Goal: Transaction & Acquisition: Purchase product/service

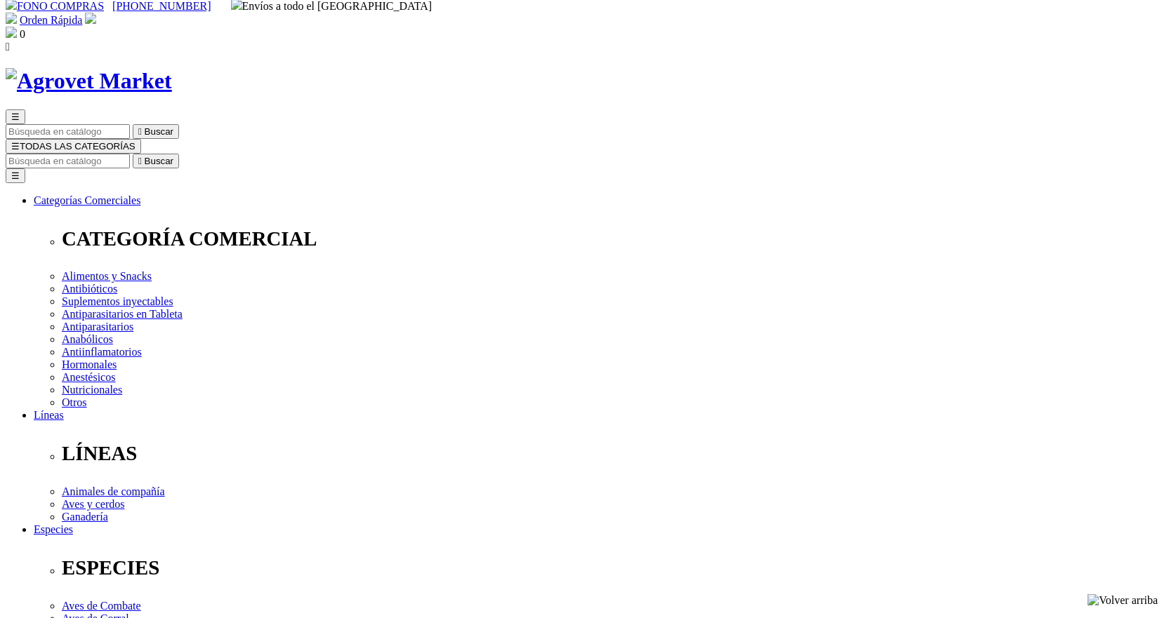
scroll to position [70, 0]
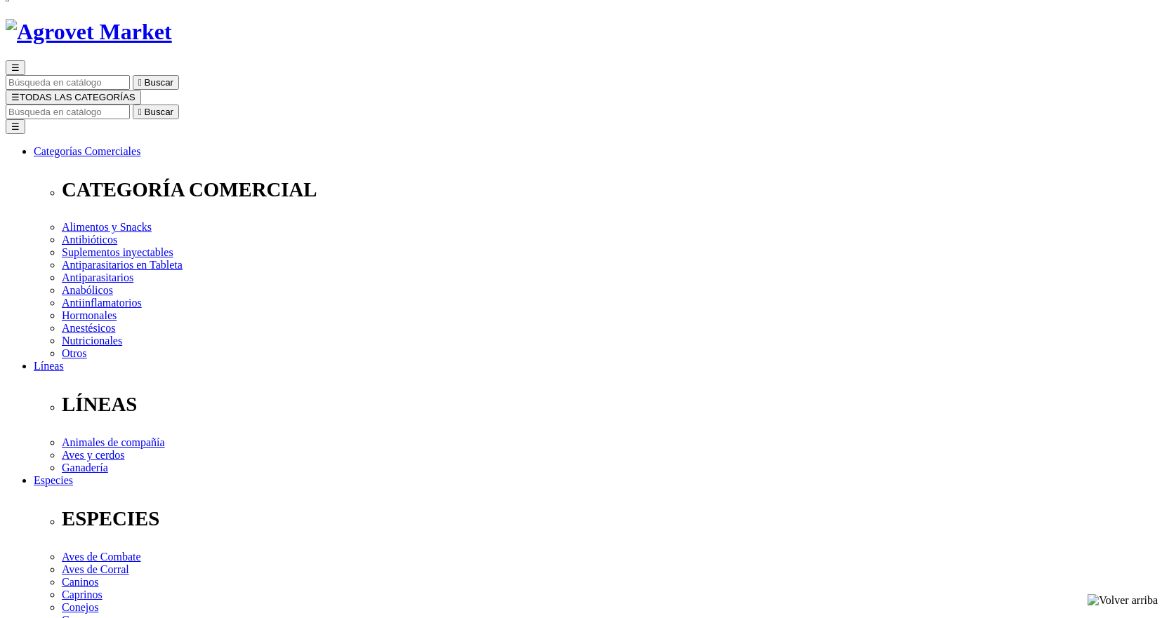
drag, startPoint x: 607, startPoint y: 216, endPoint x: 647, endPoint y: 218, distance: 40.0
copy span "268.20"
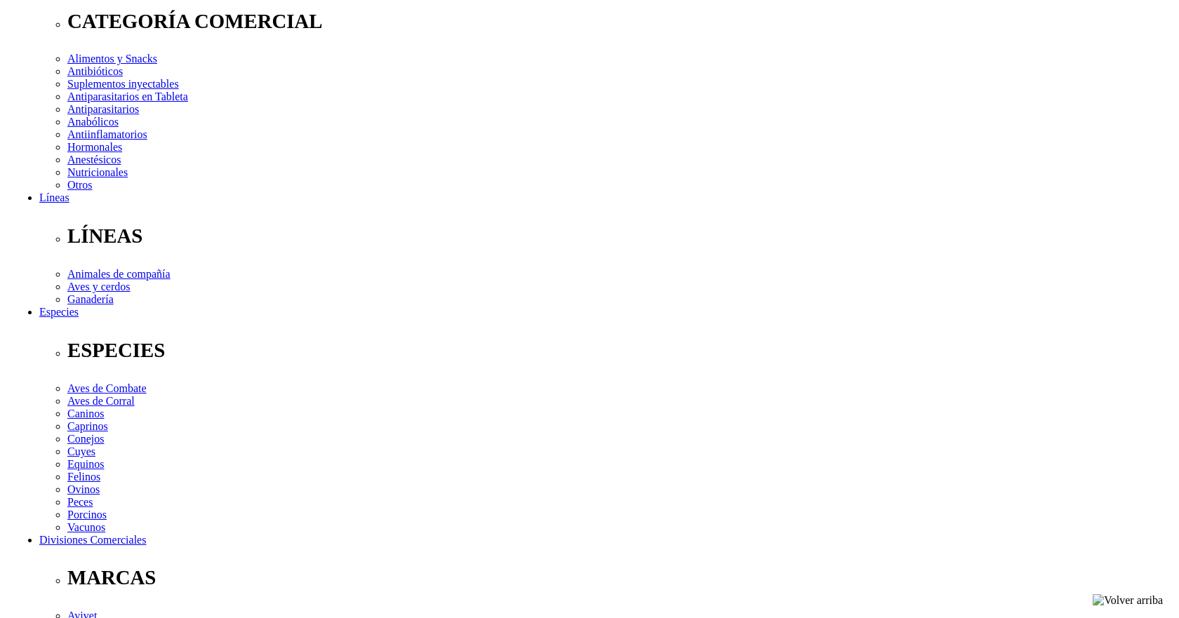
scroll to position [237, 0]
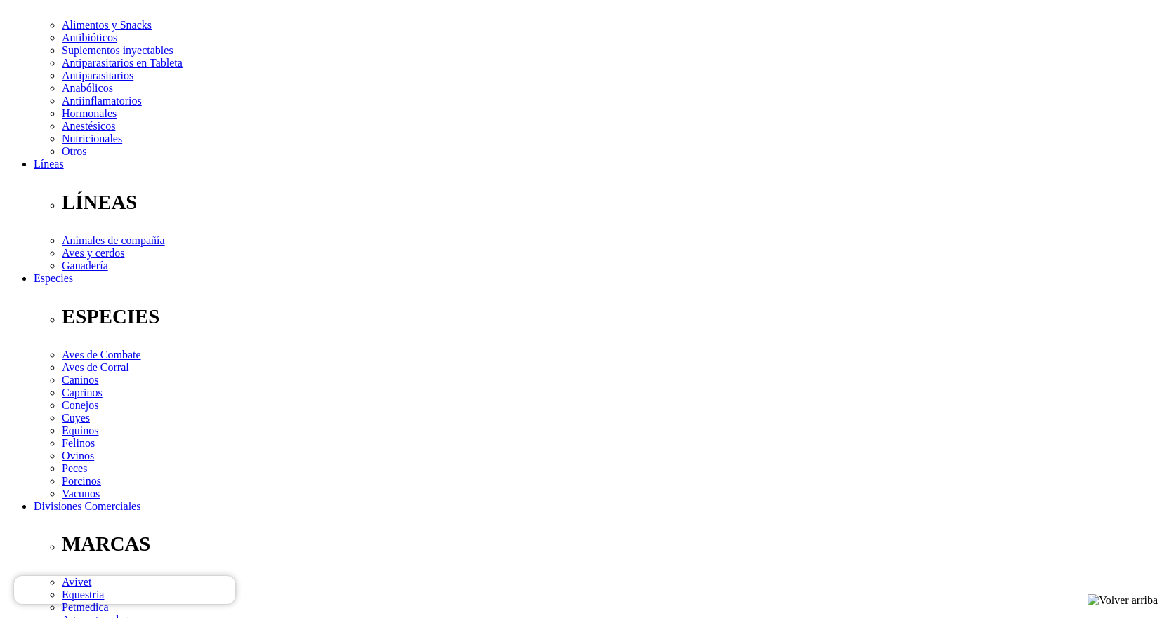
scroll to position [281, 0]
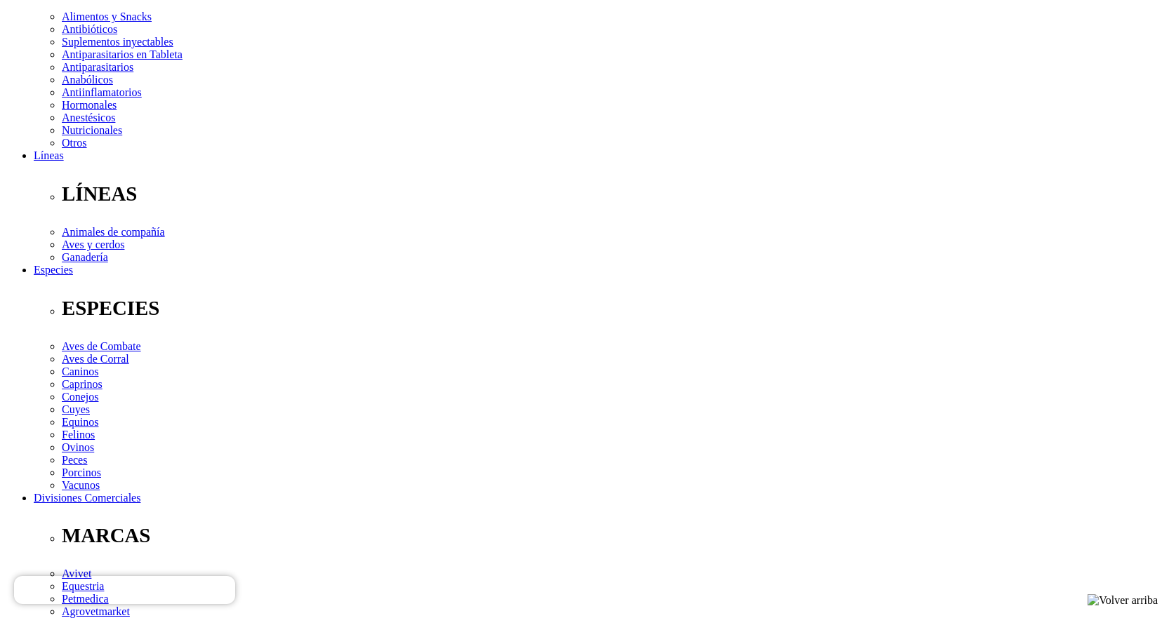
radio input "true"
type input "XAVIER"
type input "ARROYO"
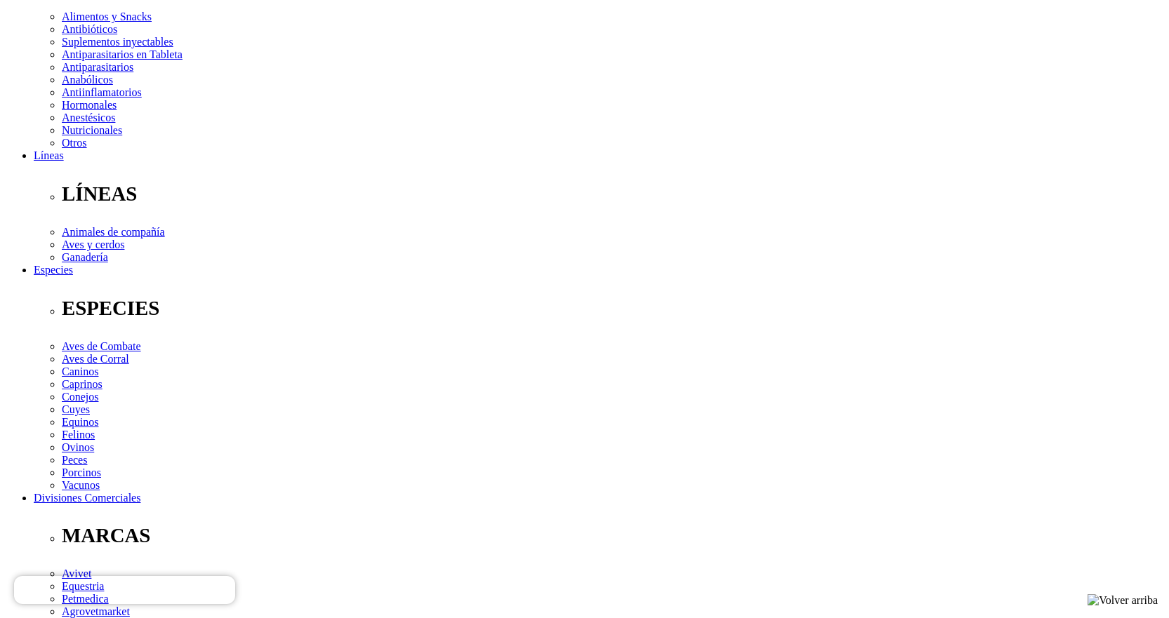
select select "DNI"
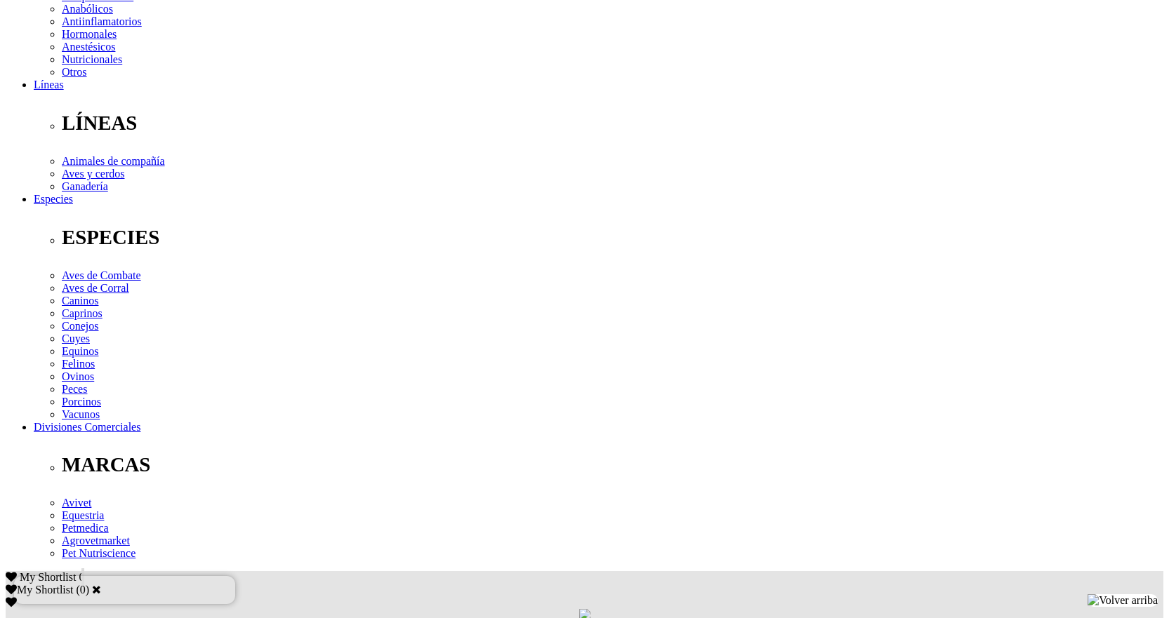
scroll to position [421, 0]
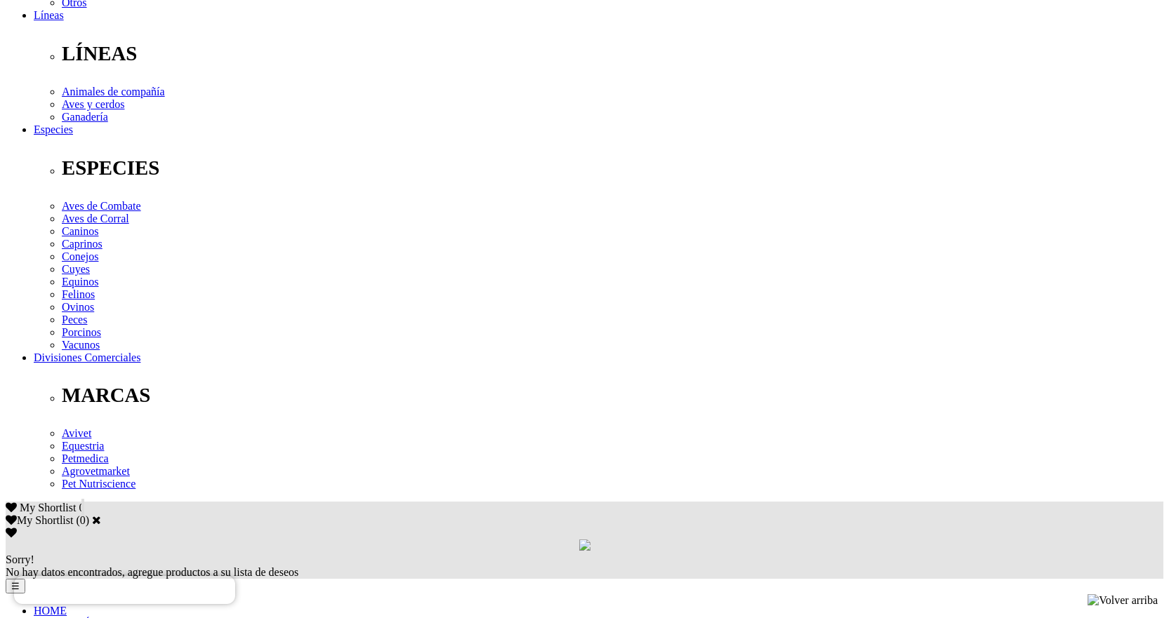
select select "Propietario_de_mascota"
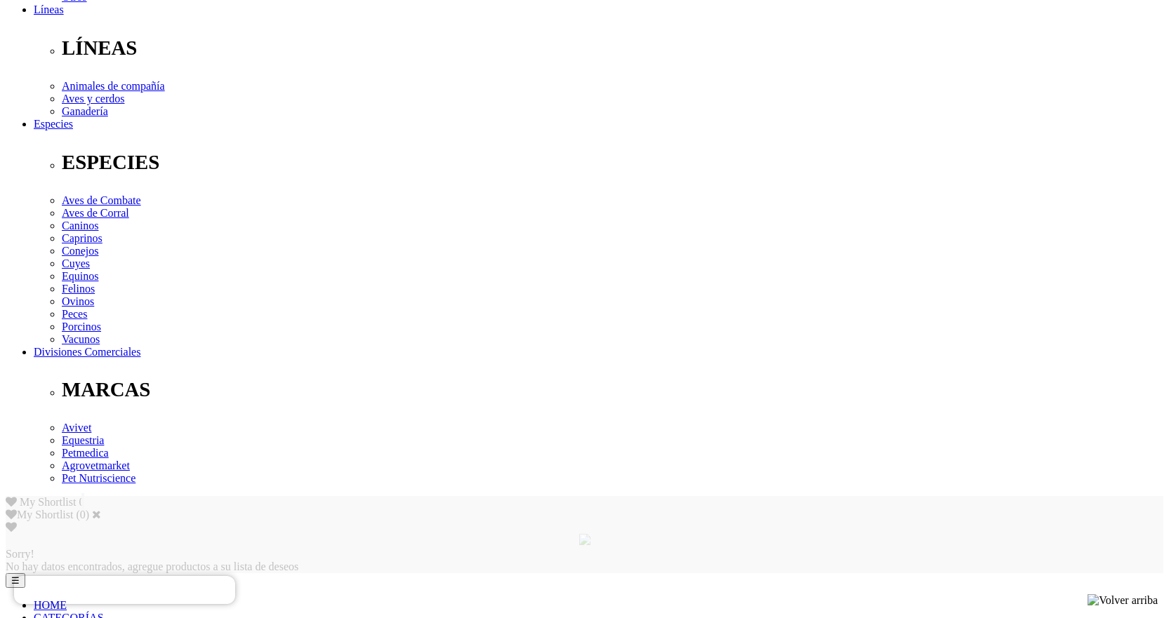
scroll to position [426, 0]
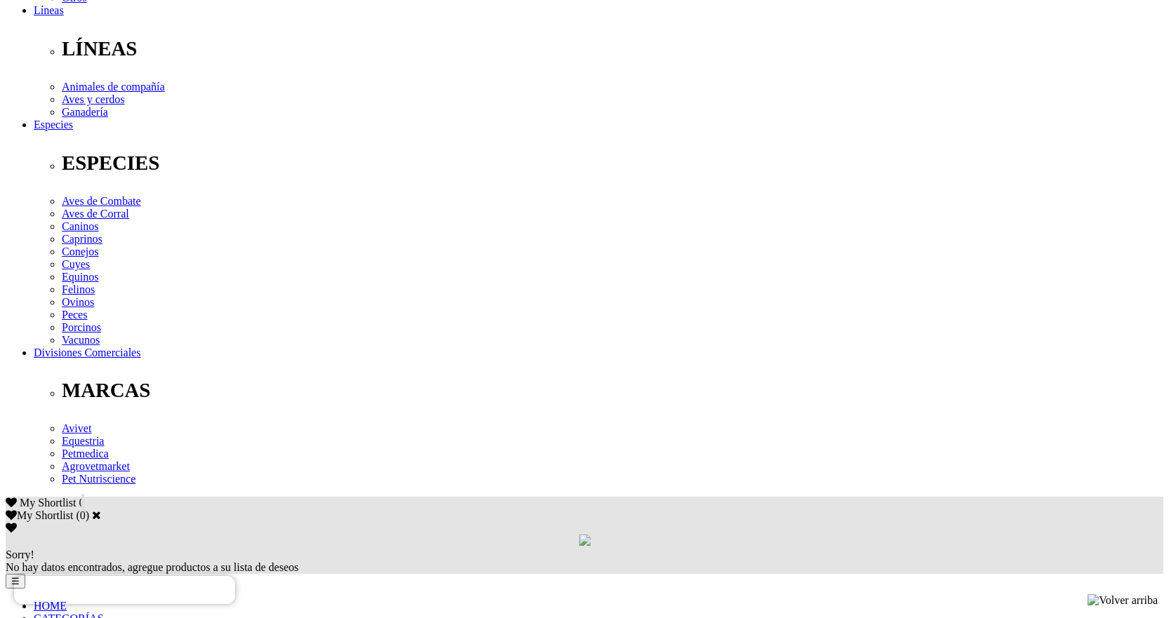
type input "0"
select select "CARNET_DE_EXTRANJERIA"
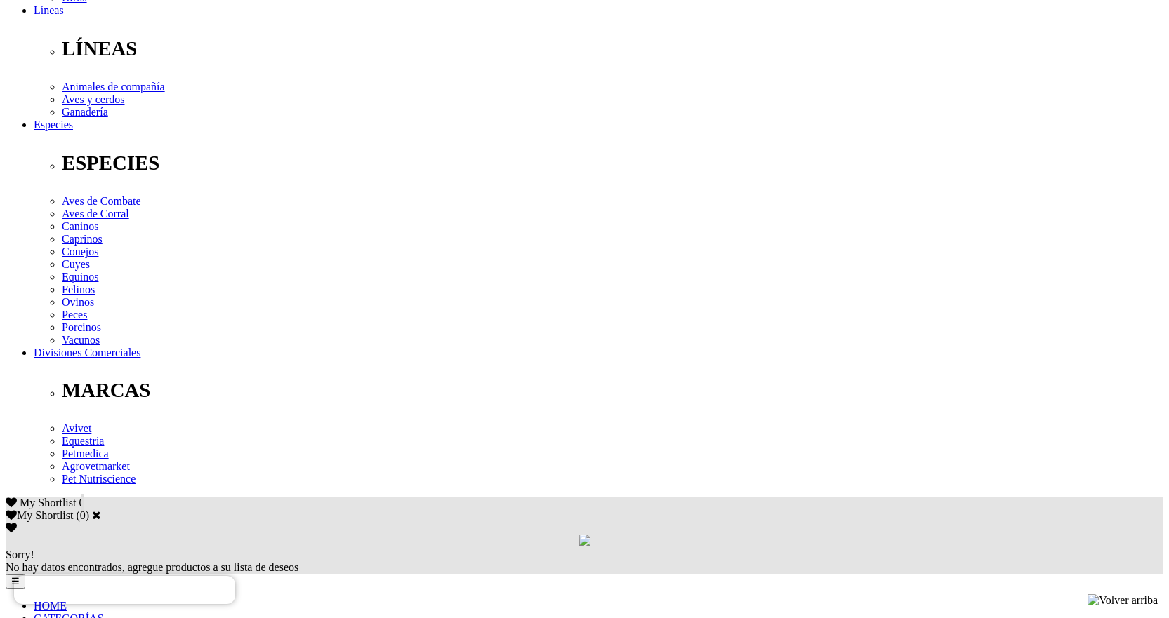
type input "0917829533"
type input "xarroyo@gmail.com"
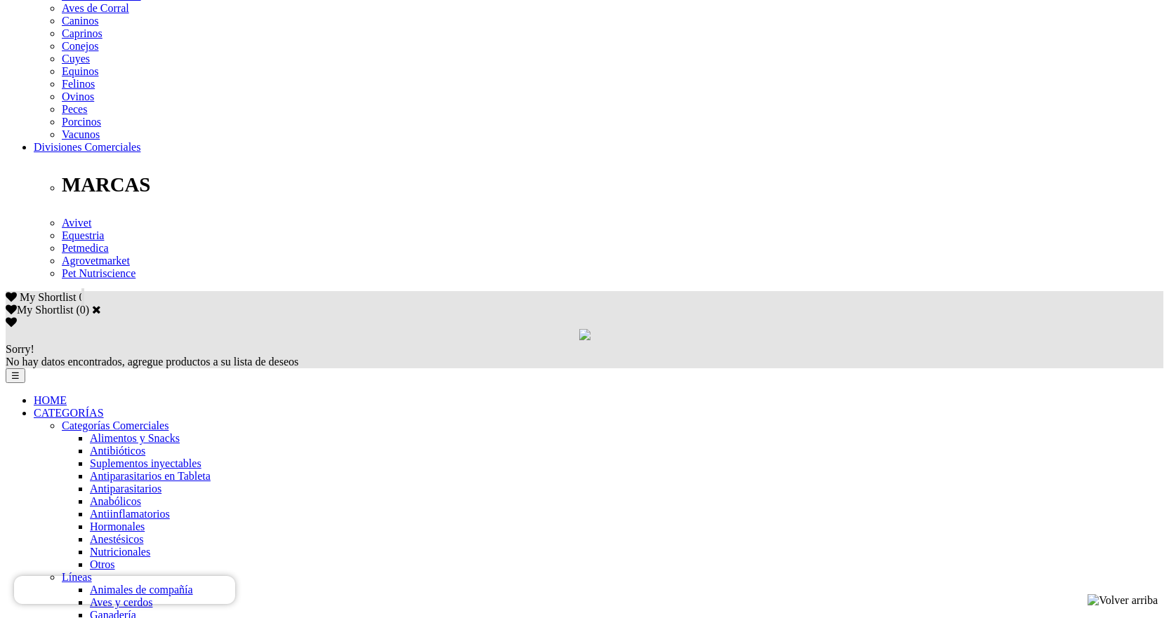
scroll to position [637, 0]
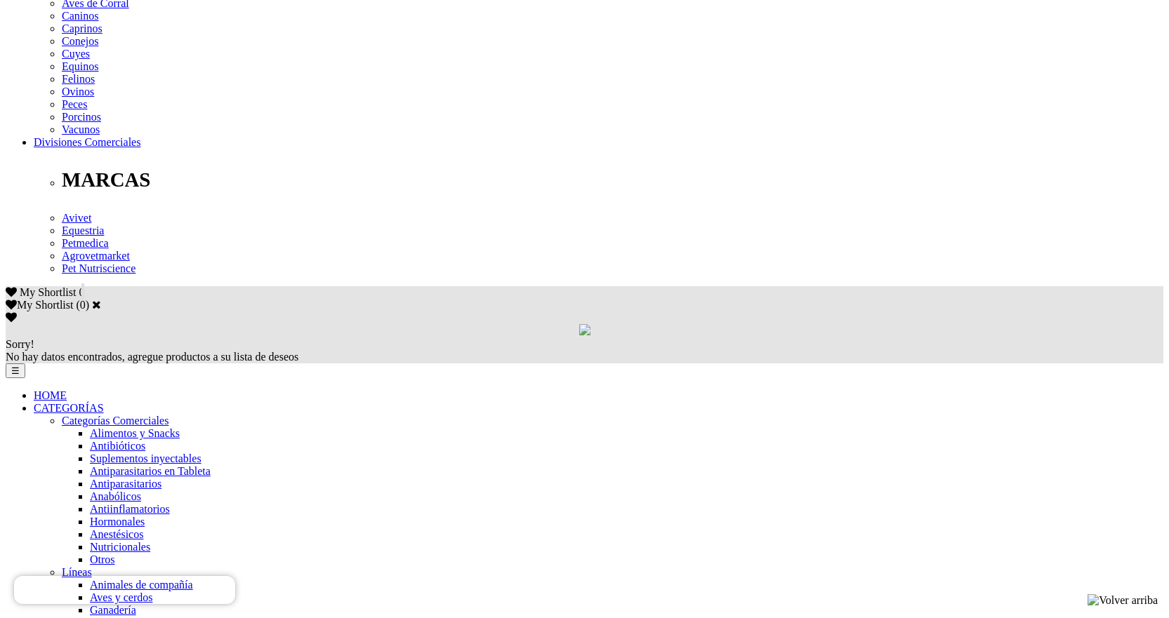
type input "09/04/1984"
checkbox input "true"
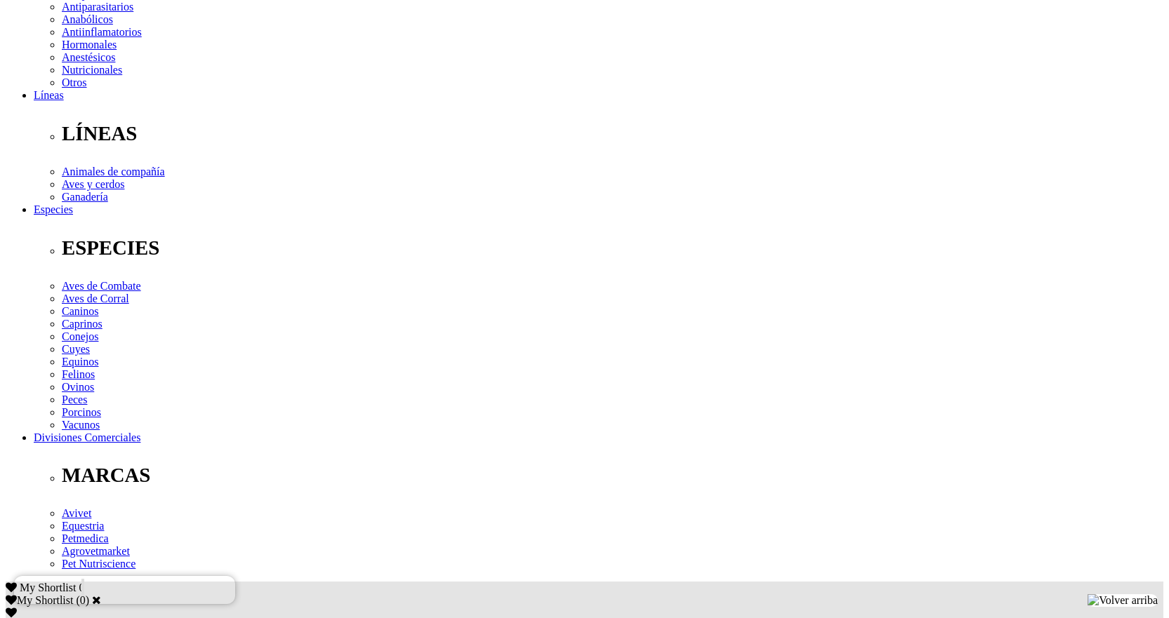
scroll to position [351, 0]
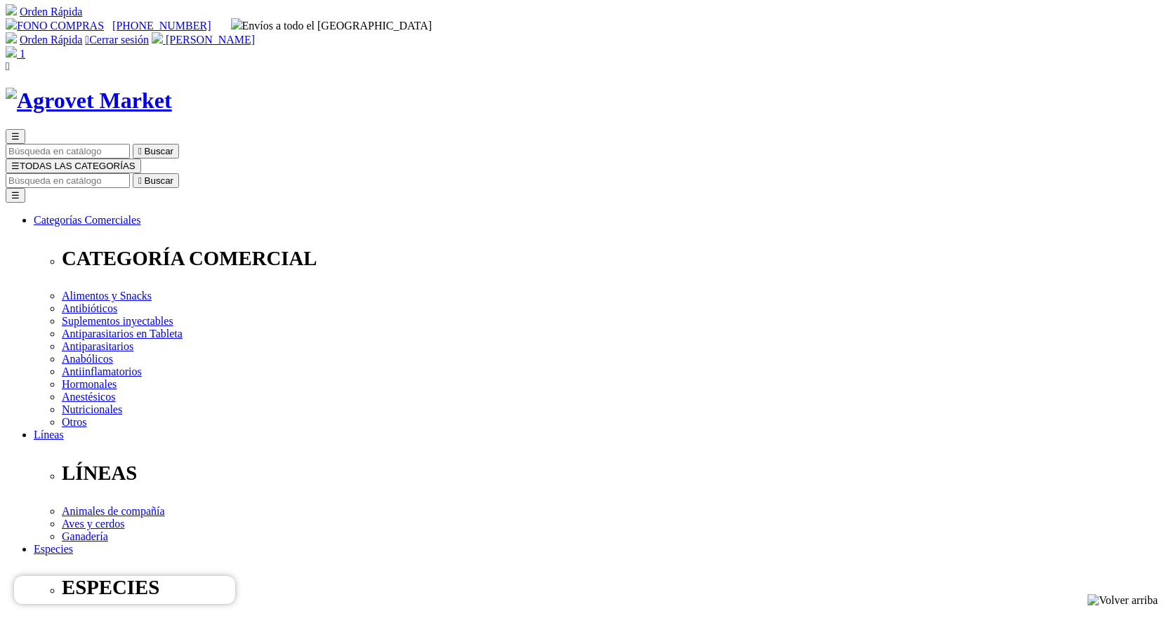
scroll to position [0, 0]
